Goal: Task Accomplishment & Management: Complete application form

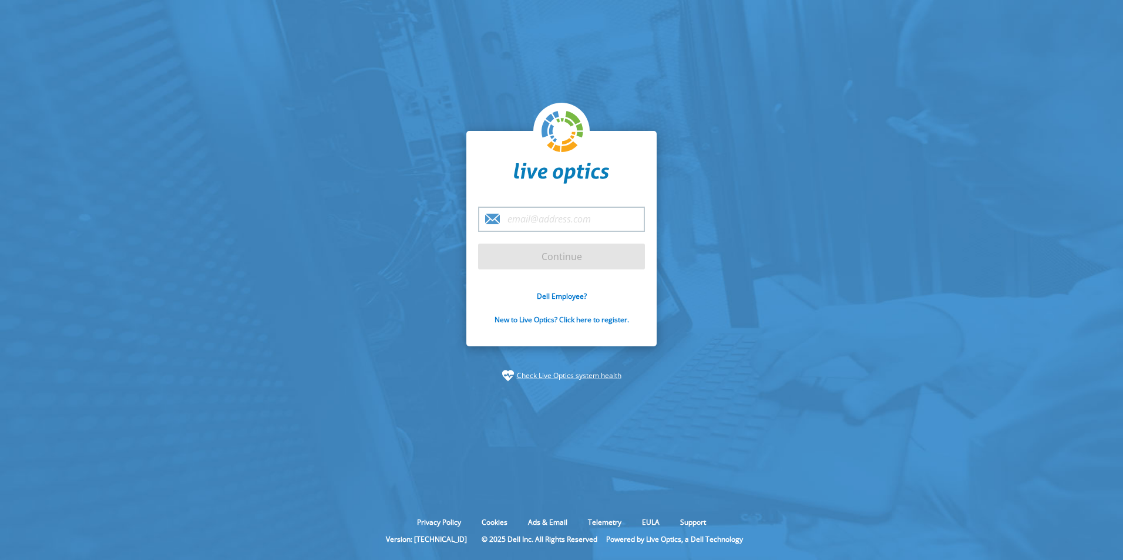
click at [545, 217] on input "email" at bounding box center [561, 219] width 167 height 25
type input "[EMAIL_ADDRESS][DOMAIN_NAME]"
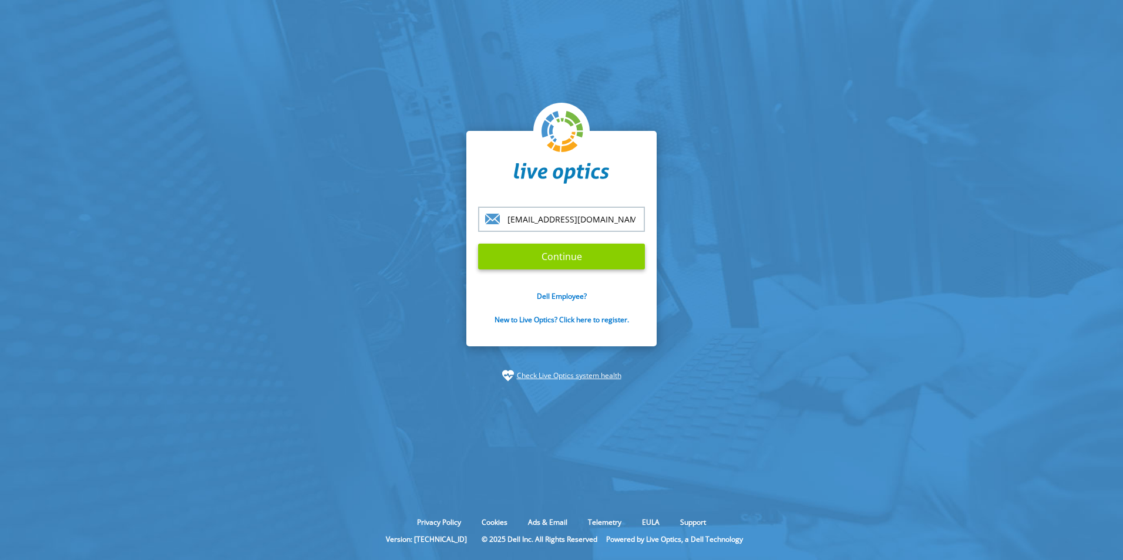
click at [553, 251] on input "Continue" at bounding box center [561, 257] width 167 height 26
click at [563, 253] on input "Continue" at bounding box center [561, 257] width 167 height 26
click at [559, 257] on input "Continue" at bounding box center [561, 257] width 167 height 26
click at [794, 382] on section "pnorman@itechnologies.com.au Continue Dell Employee? New to Live Optics? Click …" at bounding box center [561, 256] width 1123 height 513
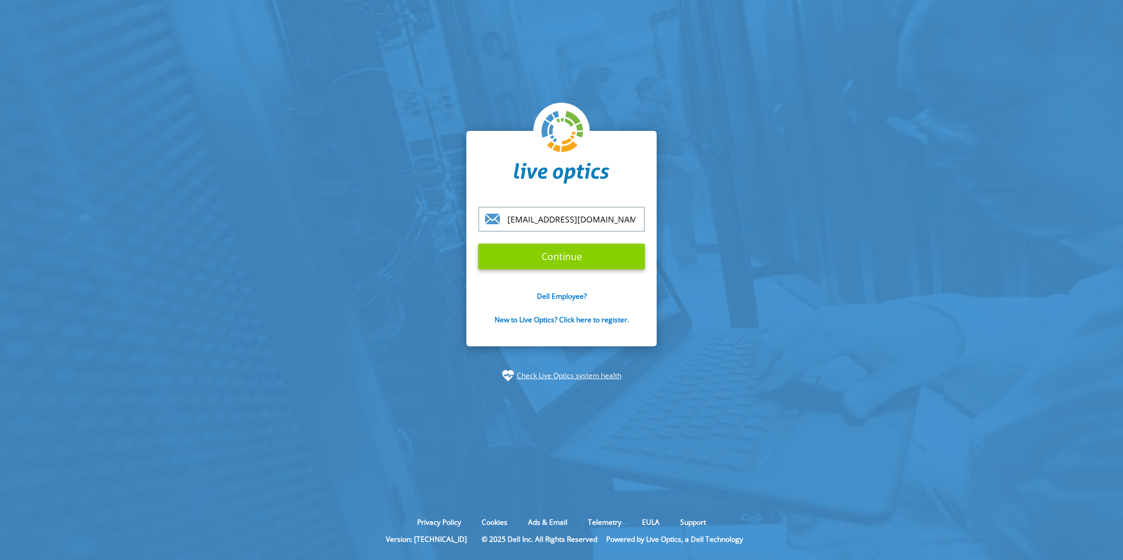
click at [547, 260] on input "Continue" at bounding box center [561, 257] width 167 height 26
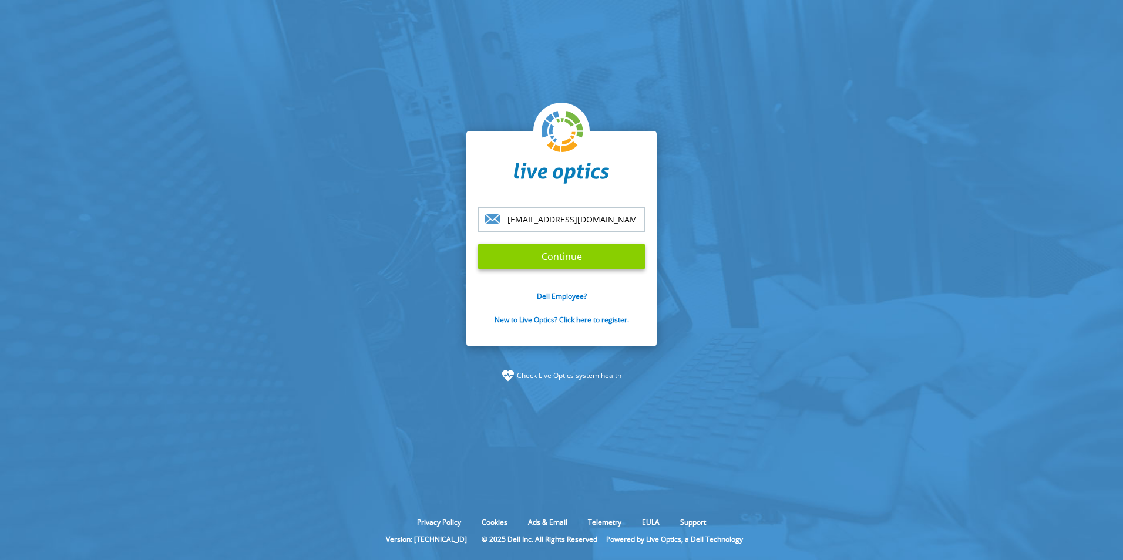
click at [548, 258] on input "Continue" at bounding box center [561, 257] width 167 height 26
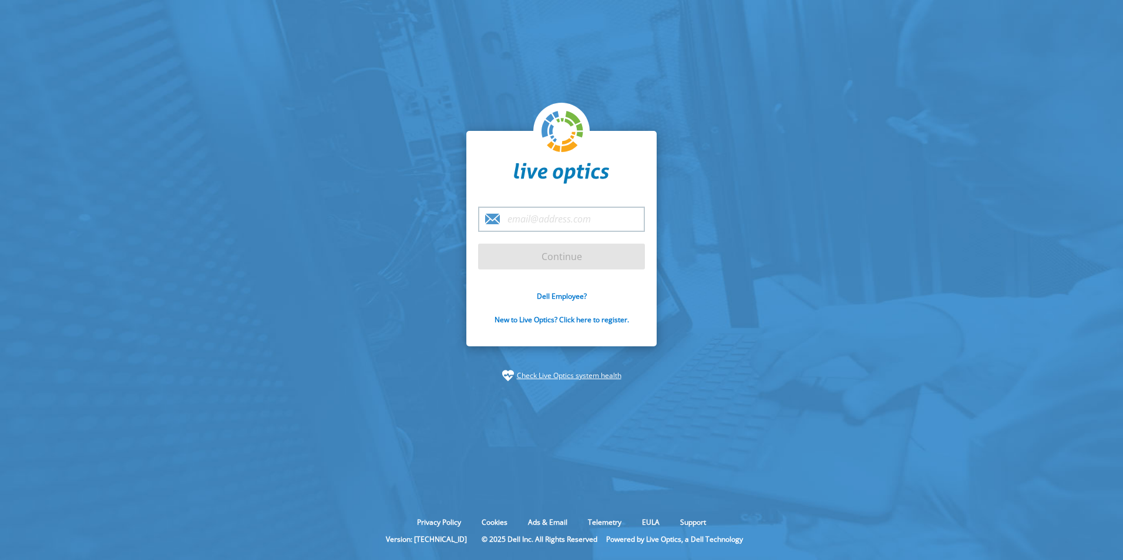
click at [548, 223] on input "email" at bounding box center [561, 219] width 167 height 25
type input "[EMAIL_ADDRESS][DOMAIN_NAME]"
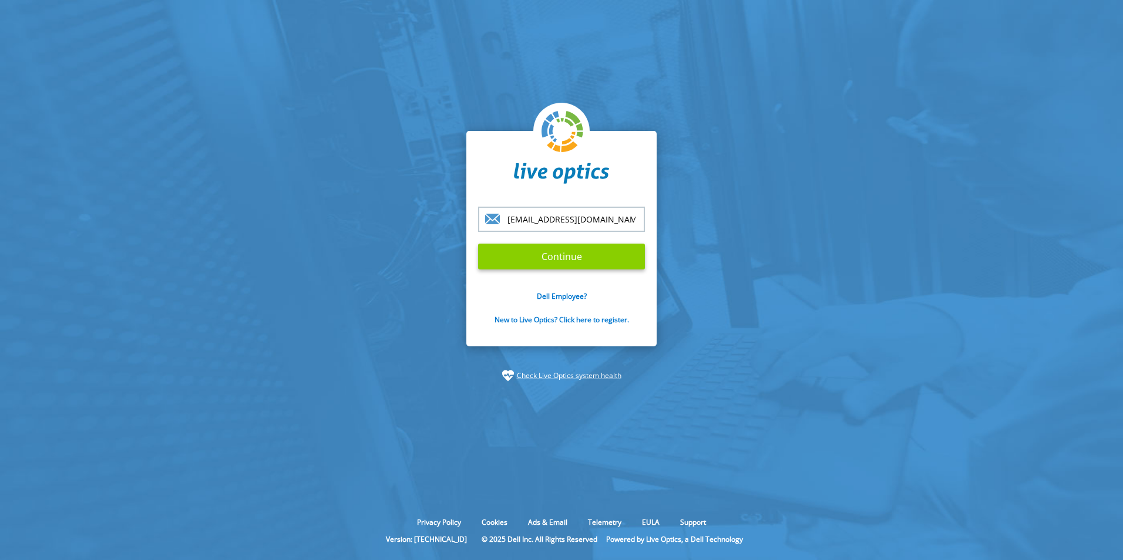
click at [565, 258] on input "Continue" at bounding box center [561, 257] width 167 height 26
click at [604, 217] on input "[EMAIL_ADDRESS][DOMAIN_NAME]" at bounding box center [561, 219] width 167 height 25
click at [555, 257] on input "Continue" at bounding box center [561, 257] width 167 height 26
click at [598, 255] on input "Continue" at bounding box center [561, 257] width 167 height 26
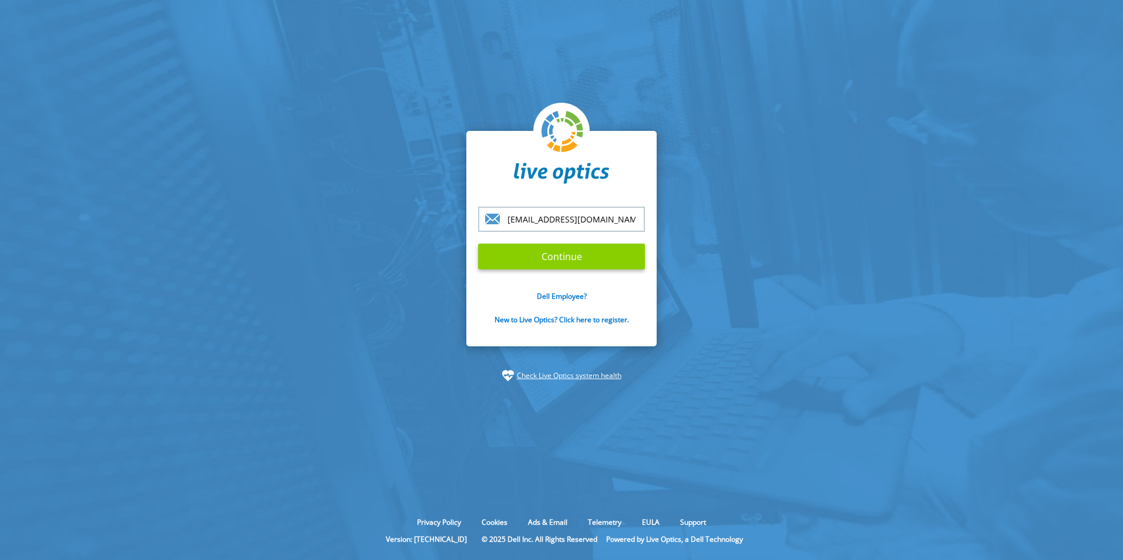
click at [598, 255] on input "Continue" at bounding box center [561, 257] width 167 height 26
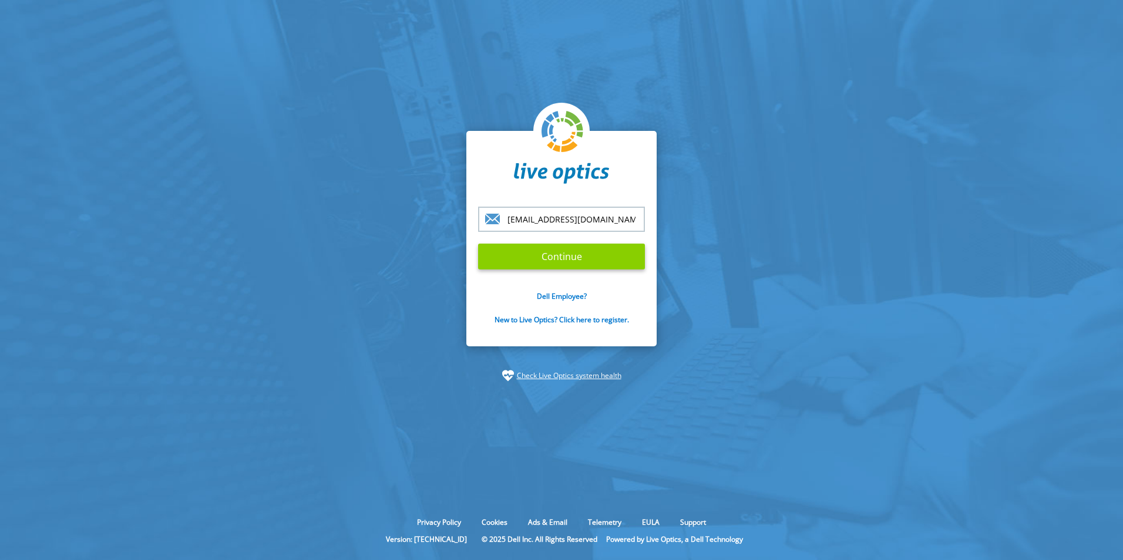
click at [598, 255] on input "Continue" at bounding box center [561, 257] width 167 height 26
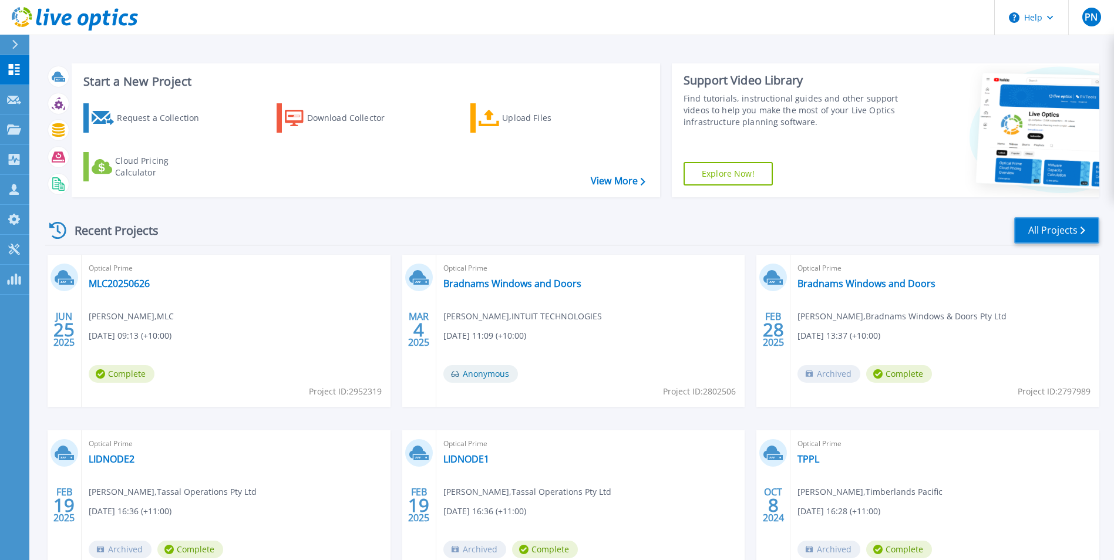
click at [1058, 234] on link "All Projects" at bounding box center [1056, 230] width 85 height 26
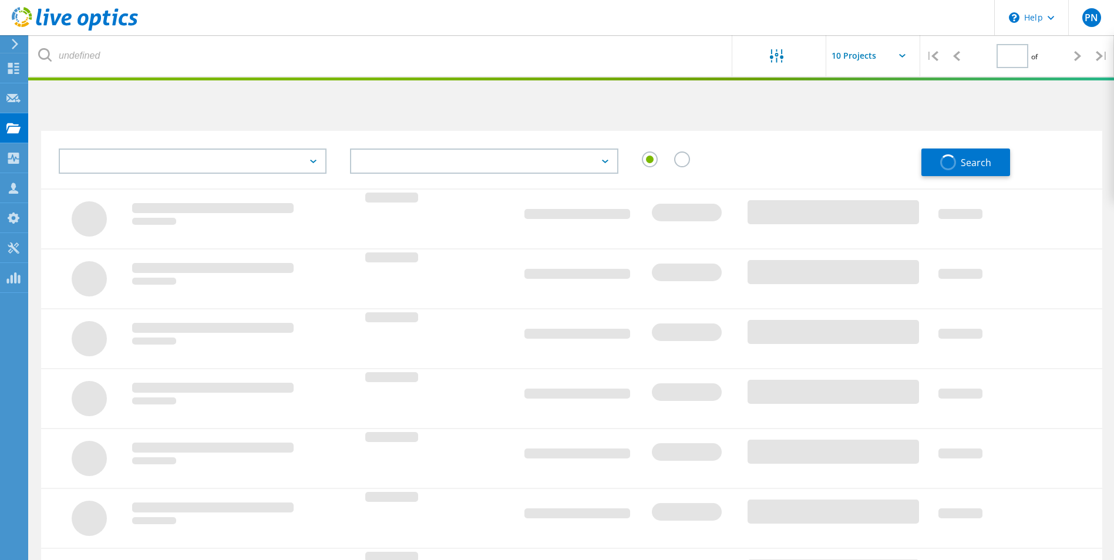
type input "1"
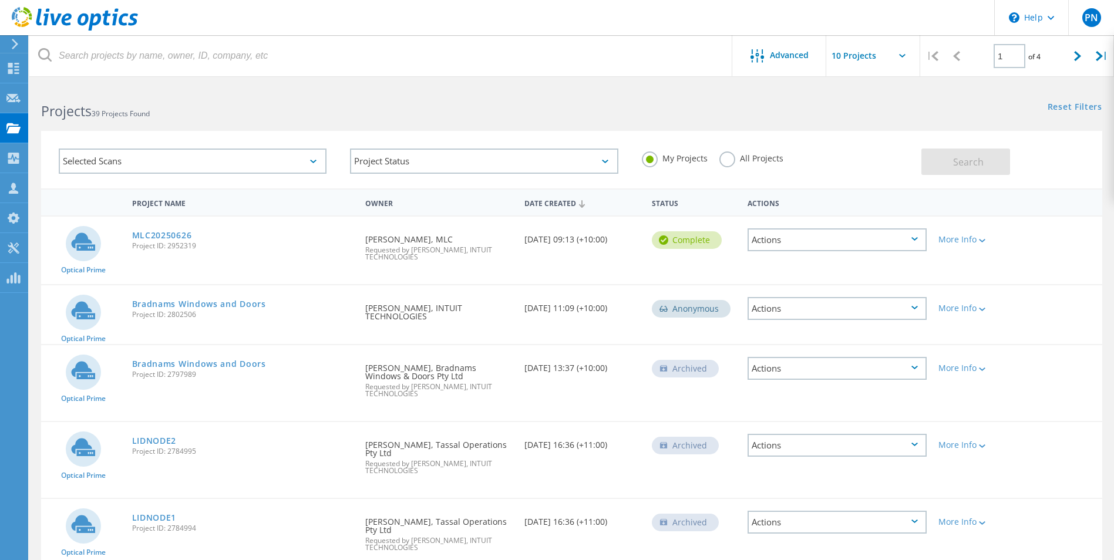
click at [16, 41] on icon at bounding box center [15, 44] width 9 height 11
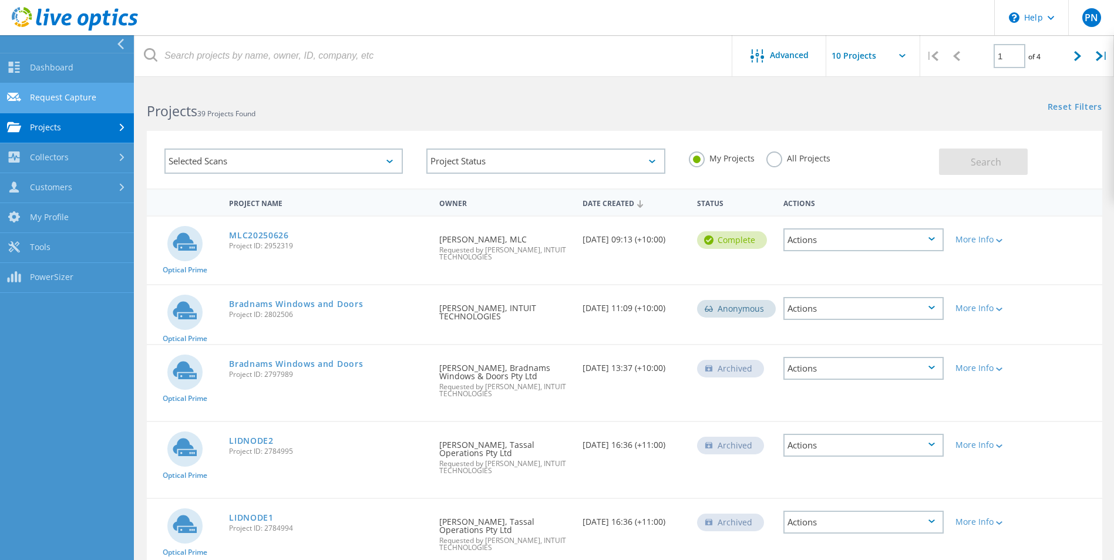
click at [69, 97] on link "Request Capture" at bounding box center [67, 98] width 134 height 30
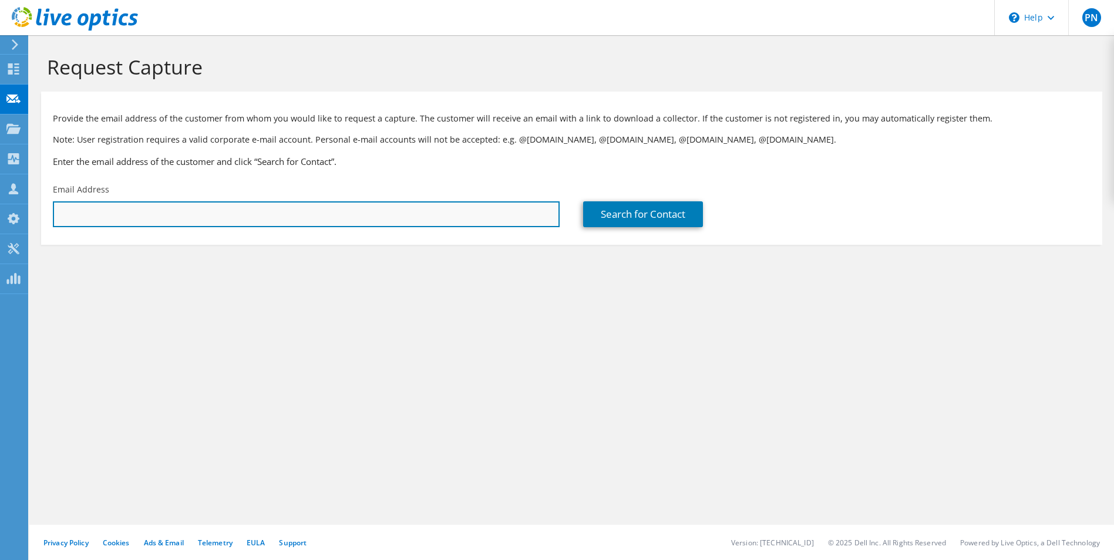
click at [347, 215] on input "text" at bounding box center [306, 214] width 507 height 26
drag, startPoint x: 99, startPoint y: 213, endPoint x: 95, endPoint y: 206, distance: 8.2
click at [99, 213] on input "text" at bounding box center [306, 214] width 507 height 26
type input "[PERSON_NAME][EMAIL_ADDRESS][PERSON_NAME][DOMAIN_NAME]"
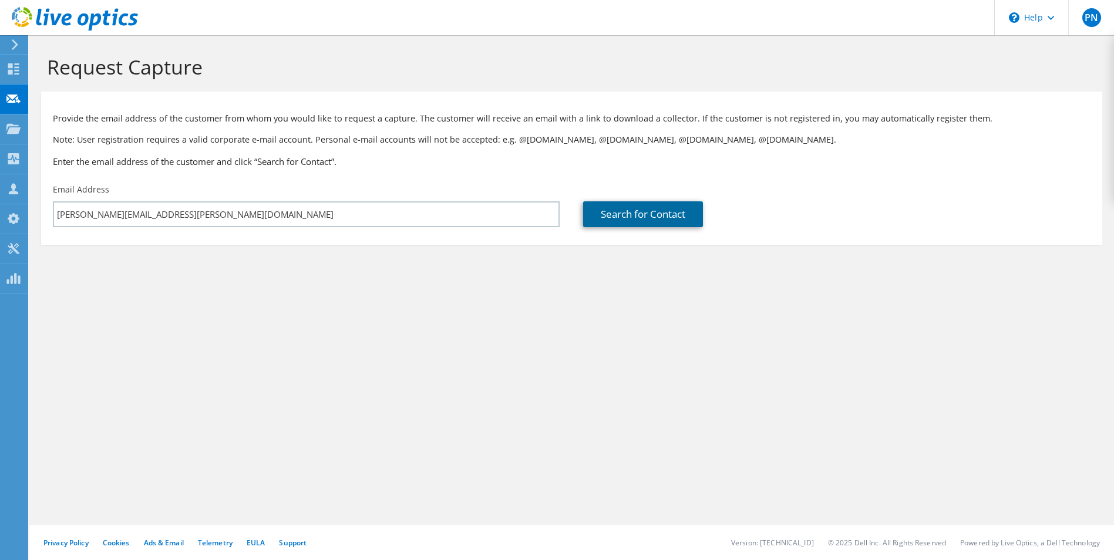
click at [672, 215] on link "Search for Contact" at bounding box center [643, 214] width 120 height 26
